Goal: Information Seeking & Learning: Understand process/instructions

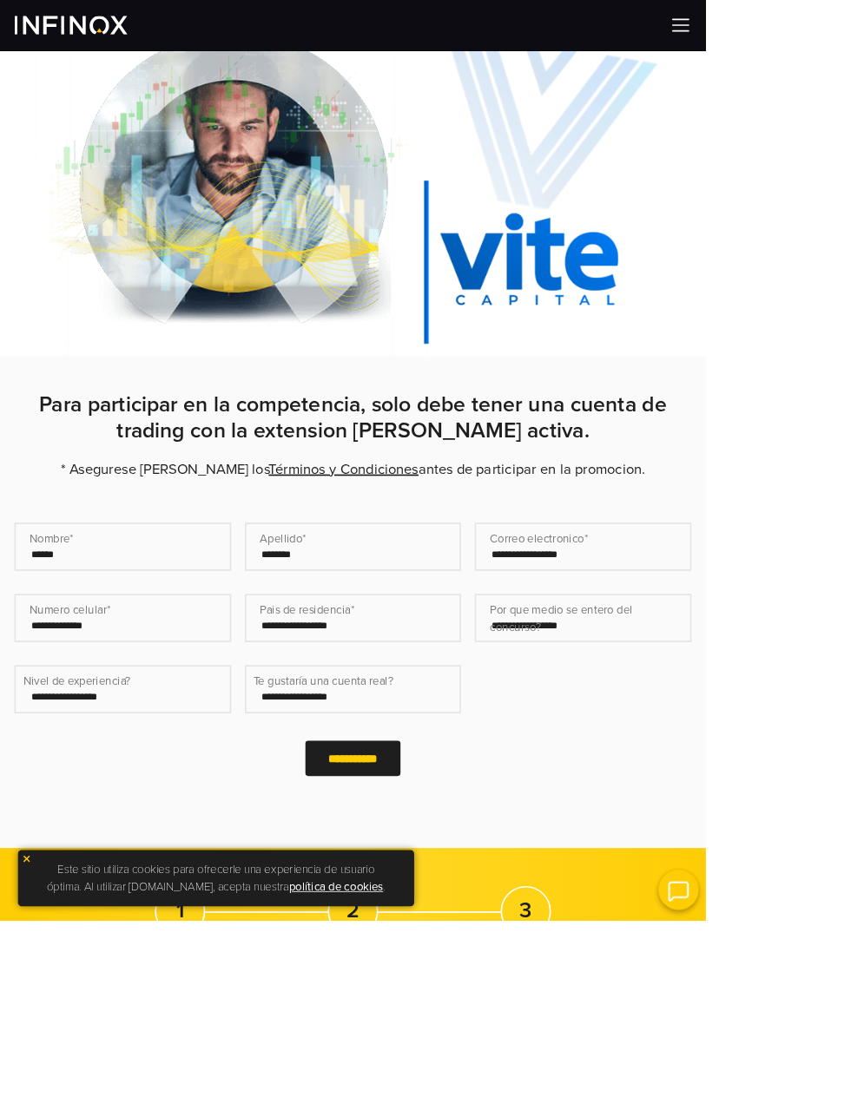
scroll to position [348, 0]
click at [504, 576] on link "Términos y Condiciones" at bounding box center [414, 565] width 181 height 21
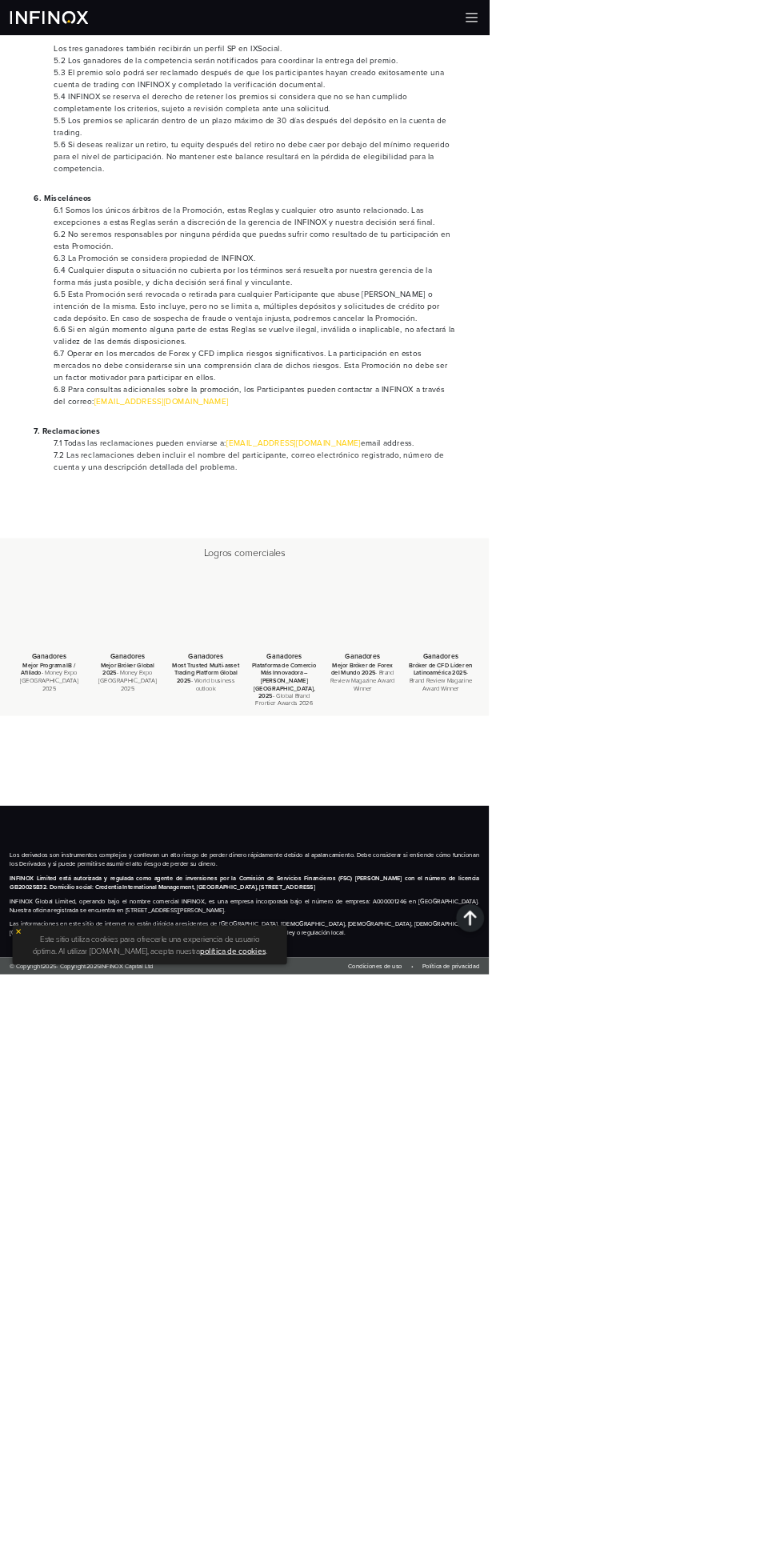
scroll to position [6183, 0]
